Goal: Task Accomplishment & Management: Manage account settings

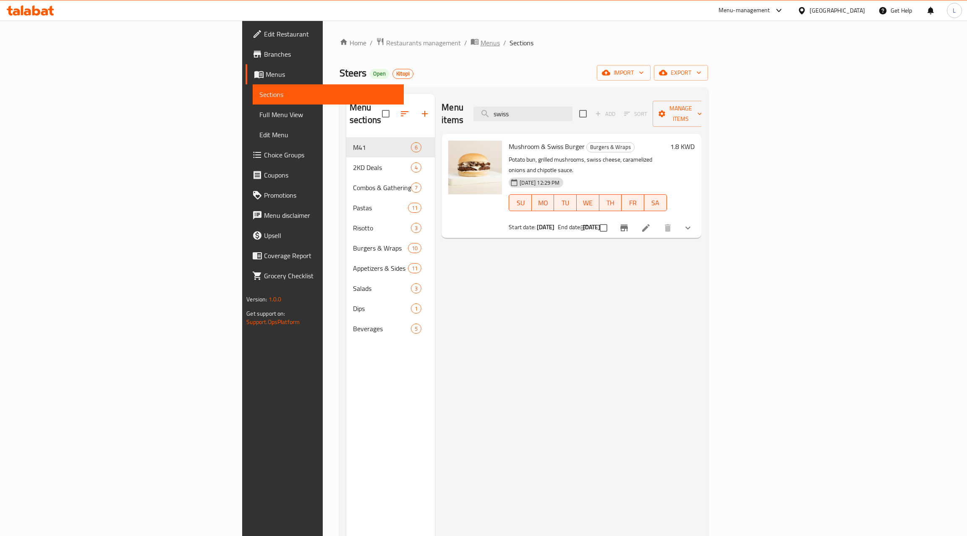
click at [471, 41] on icon "breadcrumb" at bounding box center [475, 42] width 8 height 6
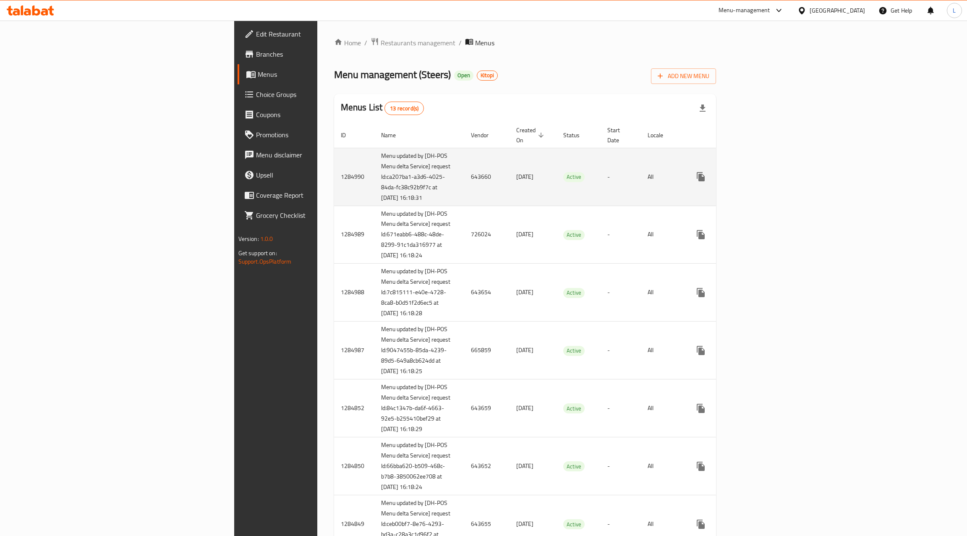
click at [464, 175] on td "643660" at bounding box center [486, 177] width 45 height 58
copy td "643660"
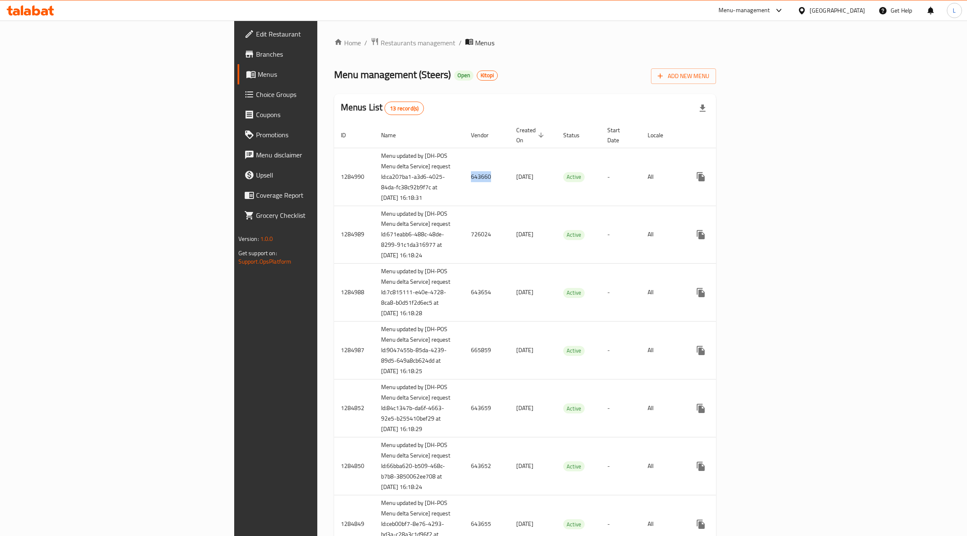
click at [237, 43] on link "Edit Restaurant" at bounding box center [316, 34] width 158 height 20
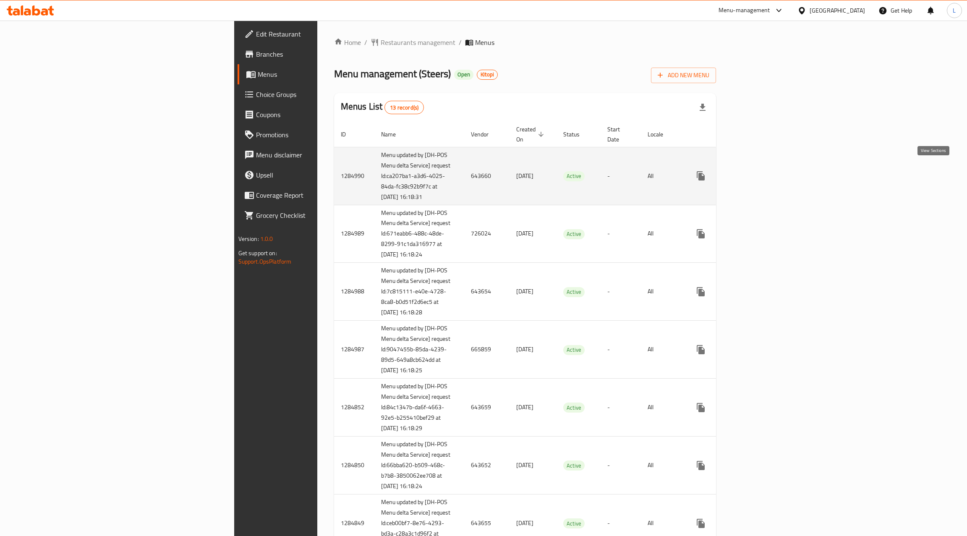
click at [765, 172] on icon "enhanced table" at bounding box center [761, 176] width 8 height 8
